Goal: Task Accomplishment & Management: Use online tool/utility

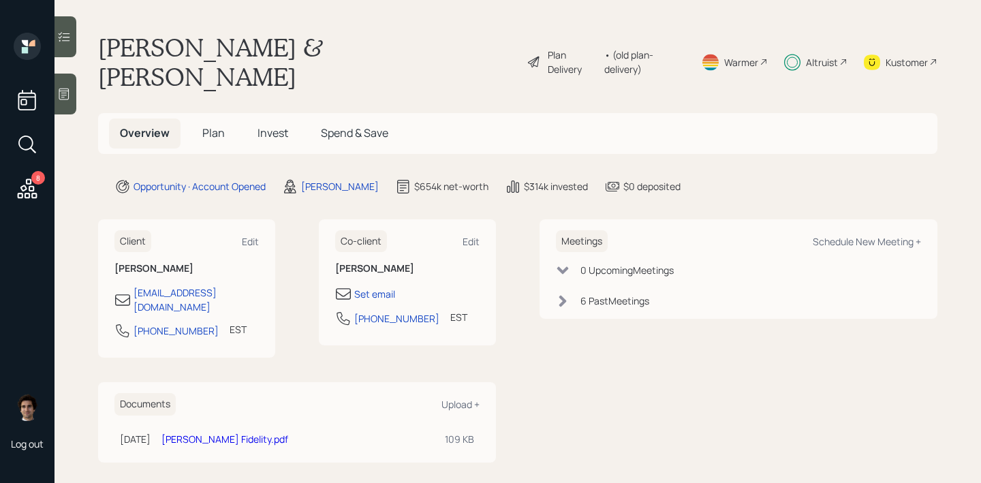
click at [553, 35] on div "Plan Delivery • (old plan-delivery)" at bounding box center [606, 62] width 159 height 59
click at [553, 48] on div "Plan Delivery" at bounding box center [573, 62] width 50 height 29
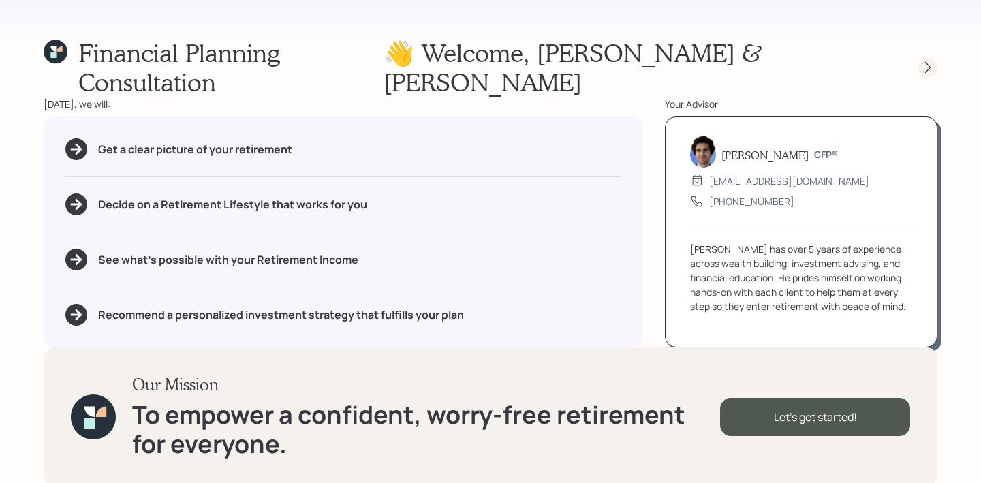
click at [931, 61] on icon at bounding box center [928, 68] width 14 height 14
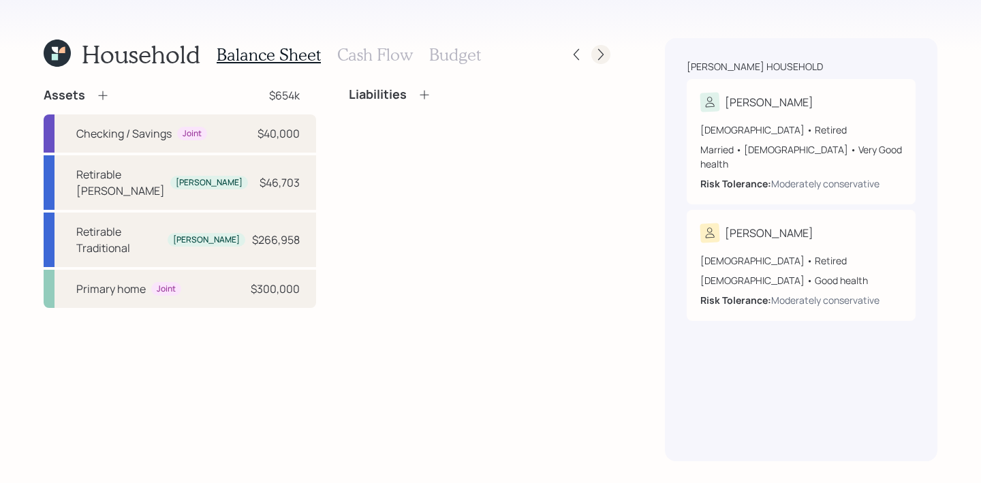
click at [604, 52] on icon at bounding box center [601, 55] width 14 height 14
